Goal: Check status: Check status

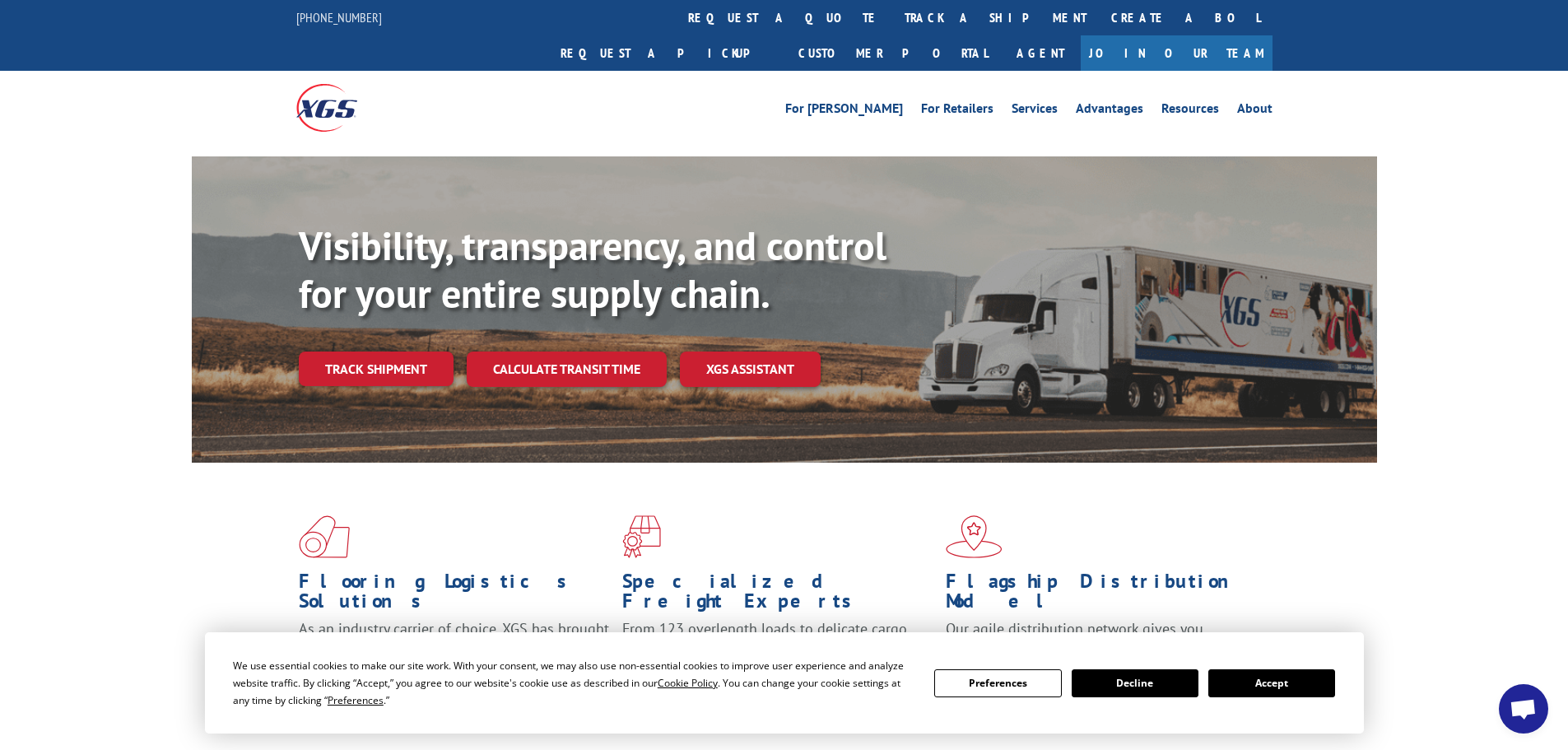
click at [1247, 674] on button "Accept" at bounding box center [1272, 683] width 127 height 28
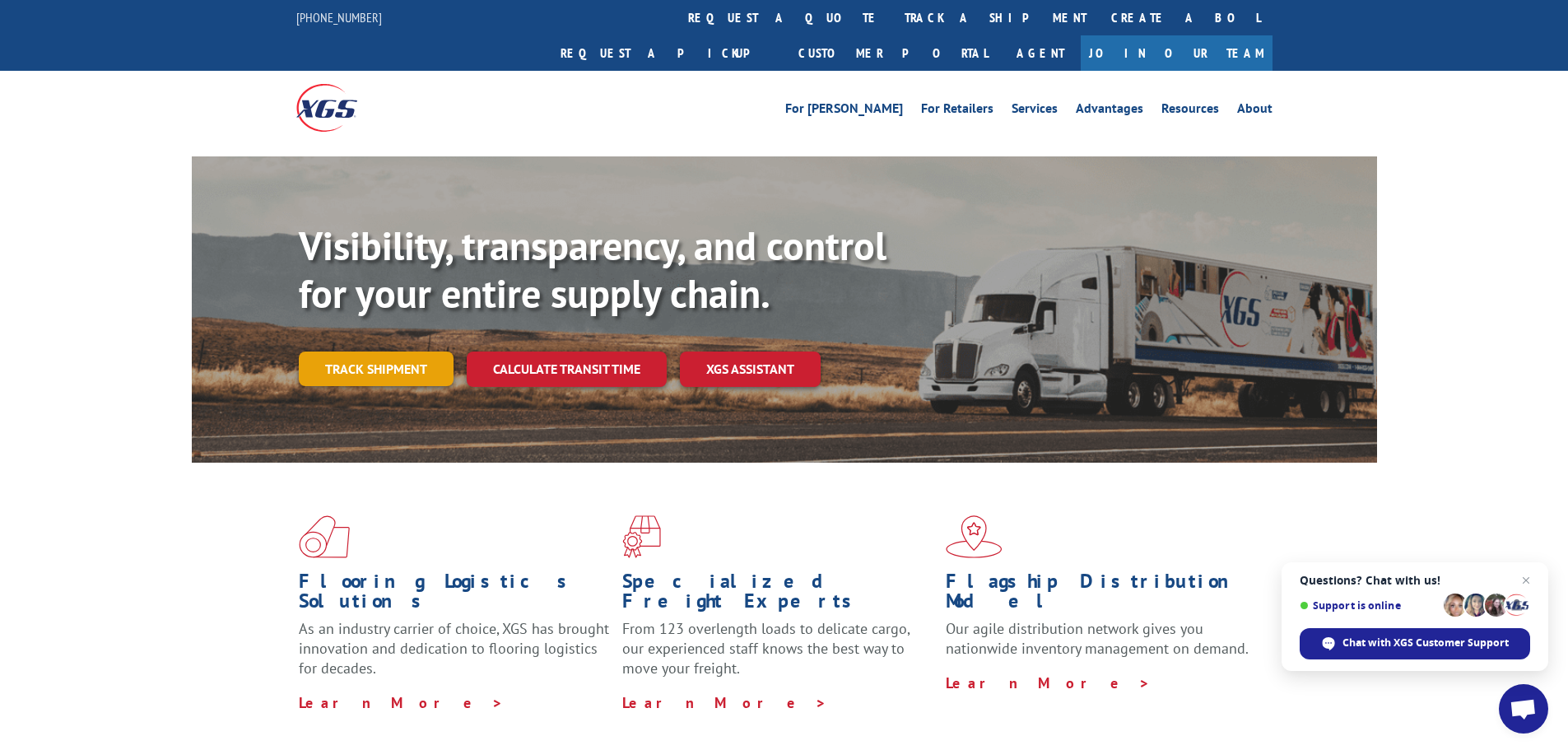
click at [347, 351] on link "Track shipment" at bounding box center [376, 368] width 154 height 34
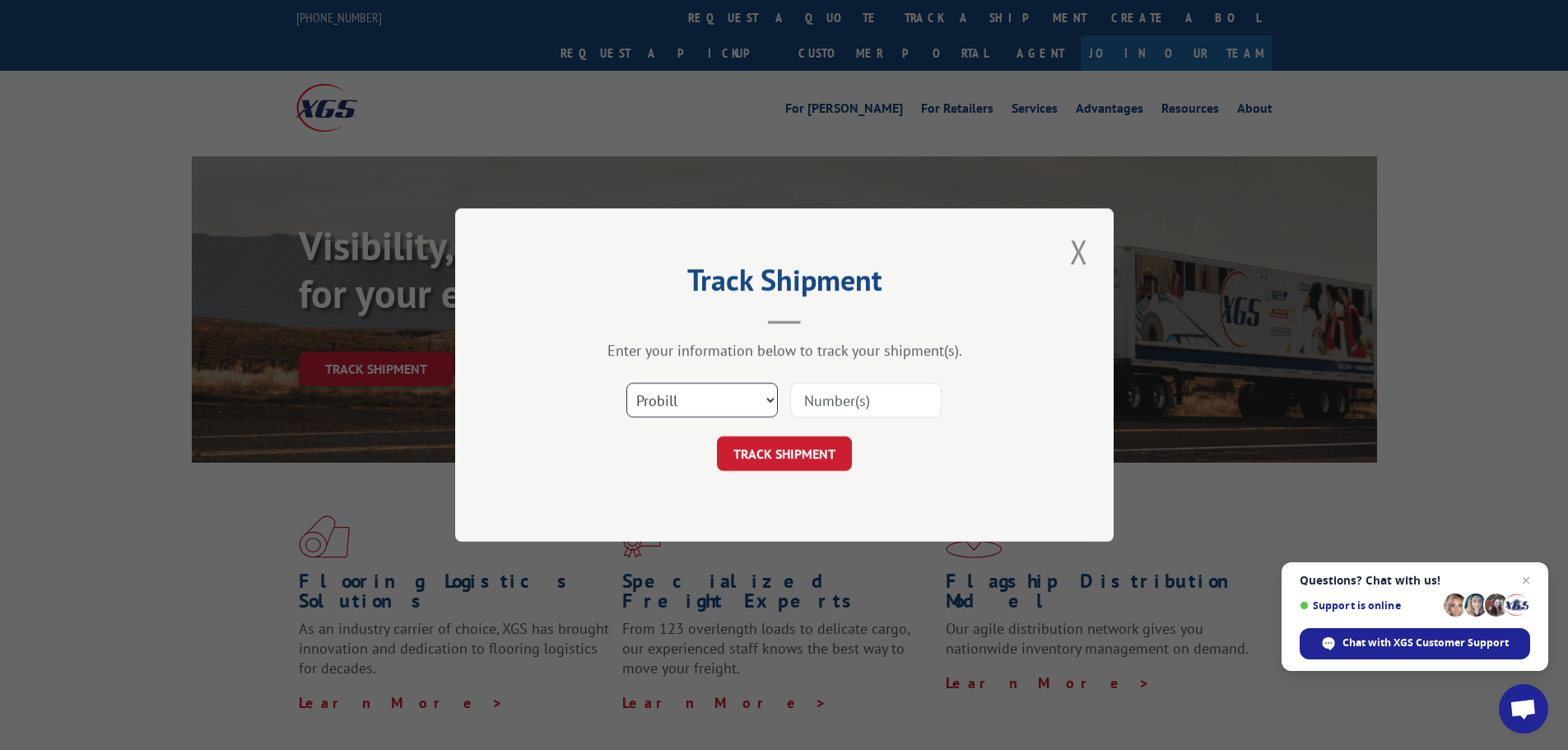
click at [709, 383] on select "Select category... Probill BOL PO" at bounding box center [702, 400] width 152 height 34
select select "bol"
click at [626, 383] on select "Select category... Probill BOL PO" at bounding box center [702, 400] width 152 height 34
click at [816, 407] on input at bounding box center [866, 400] width 152 height 34
paste input "426373"
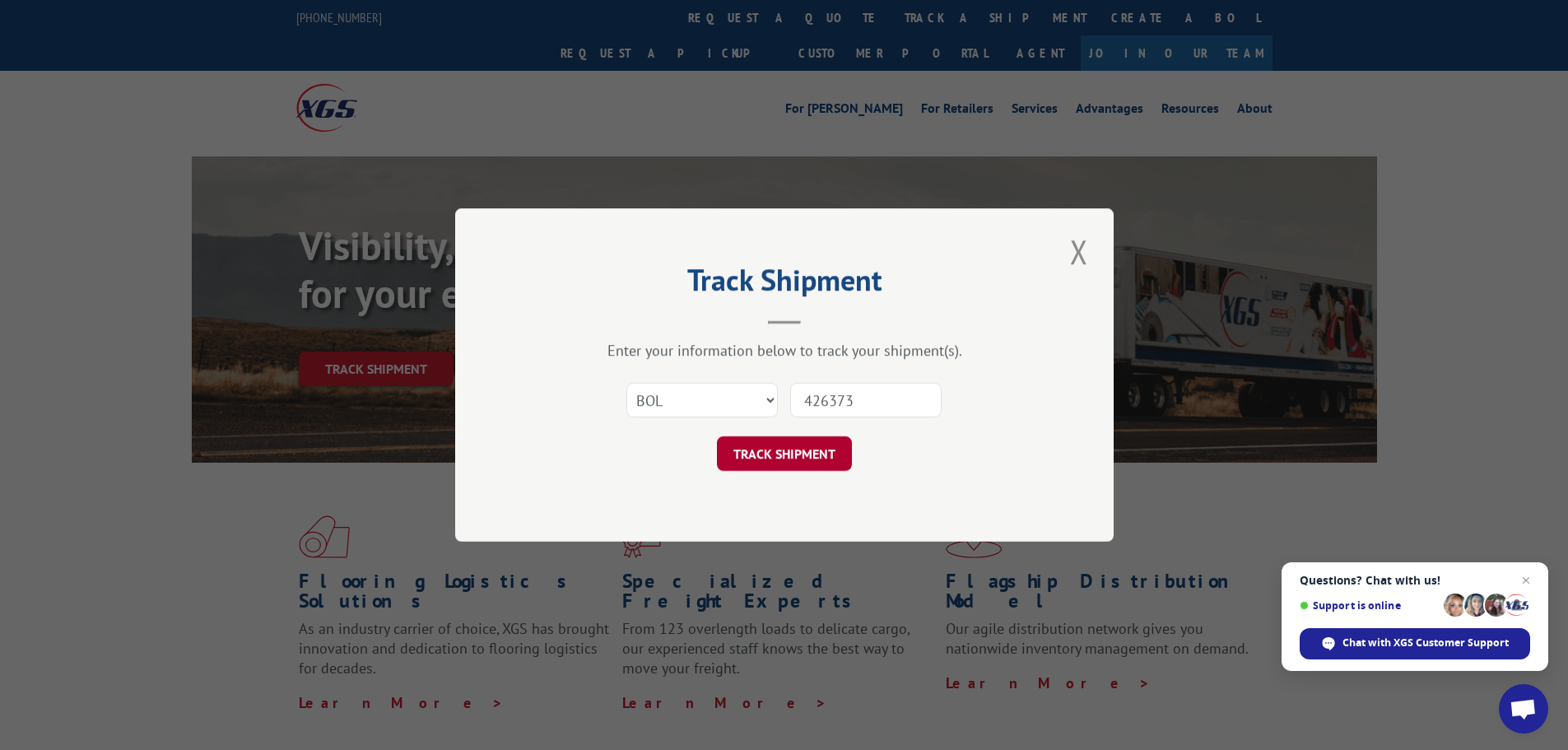
type input "426373"
click at [797, 450] on button "TRACK SHIPMENT" at bounding box center [784, 453] width 135 height 34
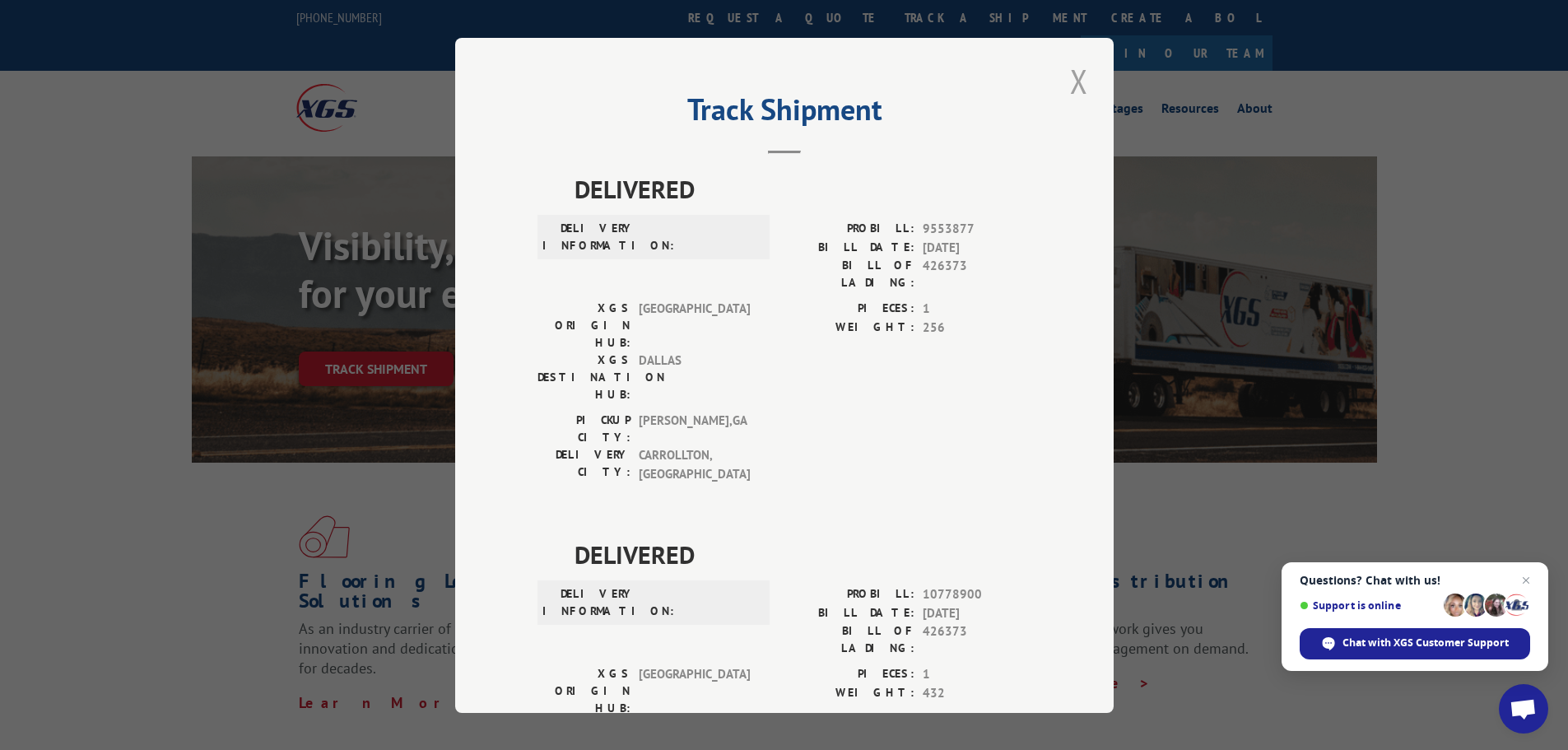
click at [1070, 80] on button "Close modal" at bounding box center [1079, 80] width 28 height 45
